Goal: Task Accomplishment & Management: Manage account settings

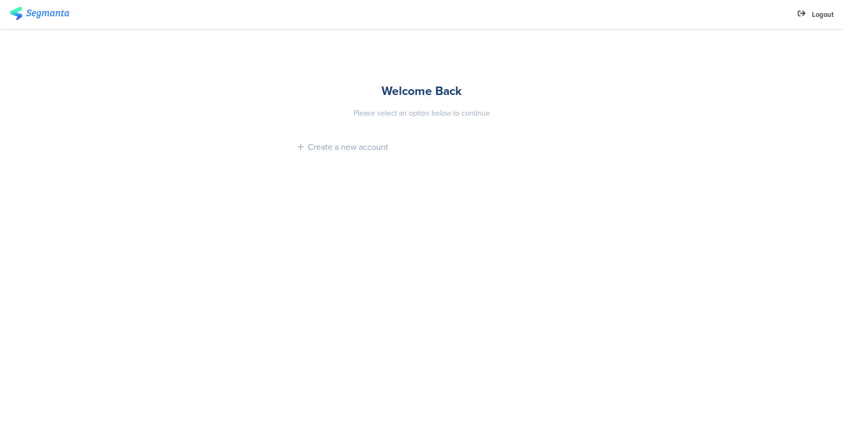
click at [41, 9] on img at bounding box center [39, 13] width 60 height 13
click at [807, 16] on div "Logout" at bounding box center [816, 14] width 36 height 10
